Goal: Information Seeking & Learning: Learn about a topic

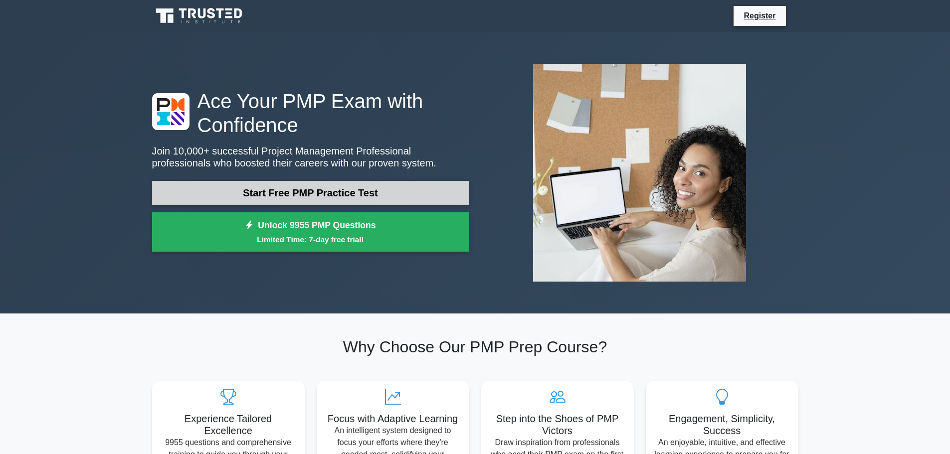
click at [354, 196] on link "Start Free PMP Practice Test" at bounding box center [310, 193] width 317 height 24
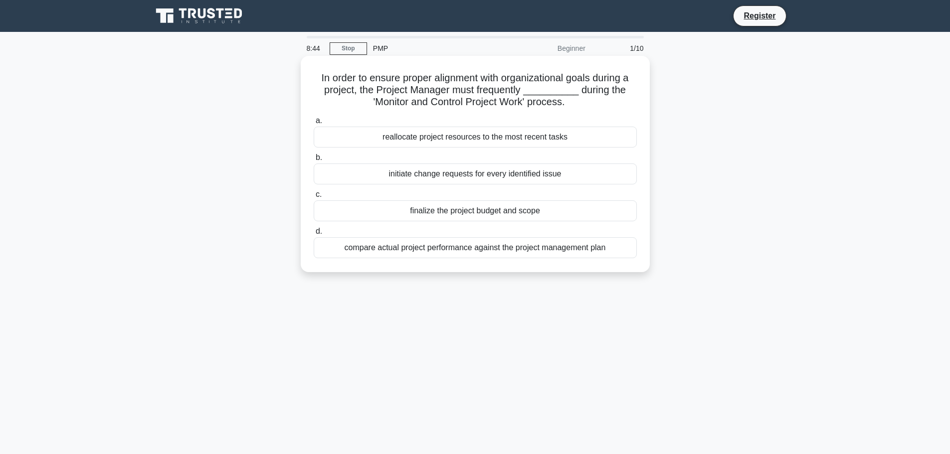
click at [542, 252] on div "compare actual project performance against the project management plan" at bounding box center [475, 247] width 323 height 21
click at [314, 235] on input "d. compare actual project performance against the project management plan" at bounding box center [314, 231] width 0 height 6
